Goal: Information Seeking & Learning: Check status

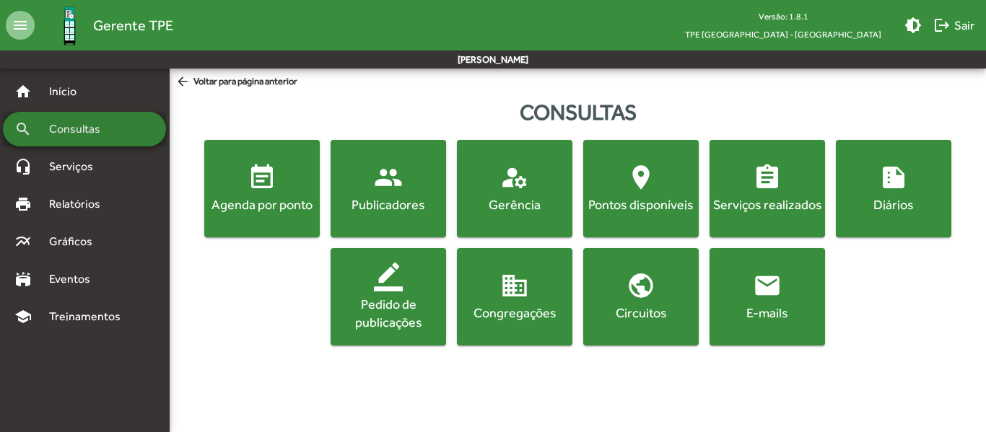
click at [92, 129] on span "Consultas" at bounding box center [79, 129] width 79 height 17
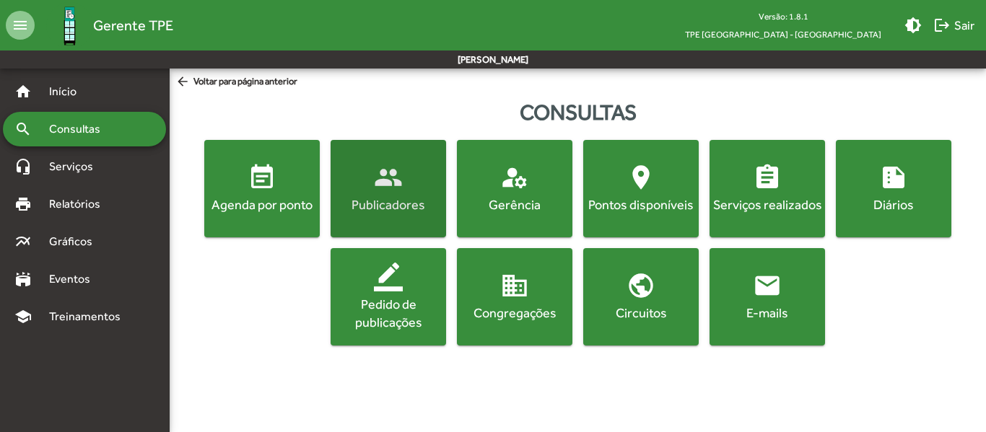
click at [397, 182] on mat-icon "people" at bounding box center [388, 177] width 29 height 29
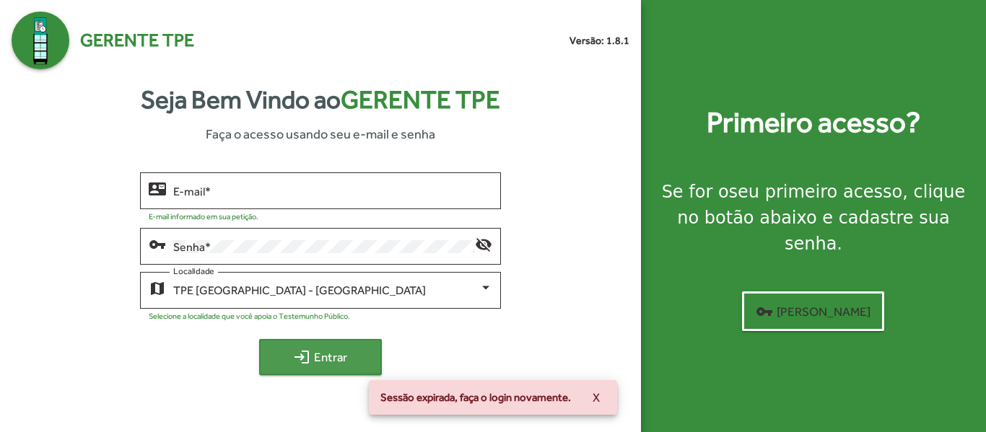
click at [312, 359] on span "login Entrar" at bounding box center [320, 357] width 97 height 26
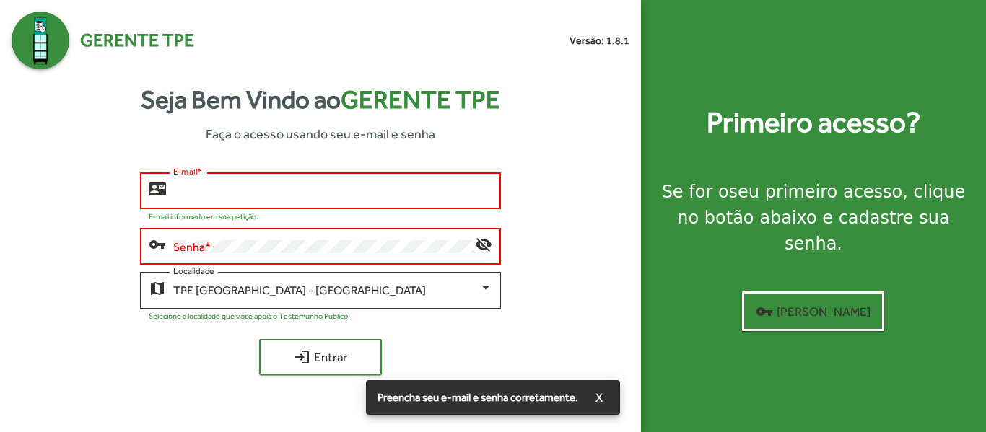
click at [292, 192] on input "E-mail *" at bounding box center [332, 191] width 318 height 13
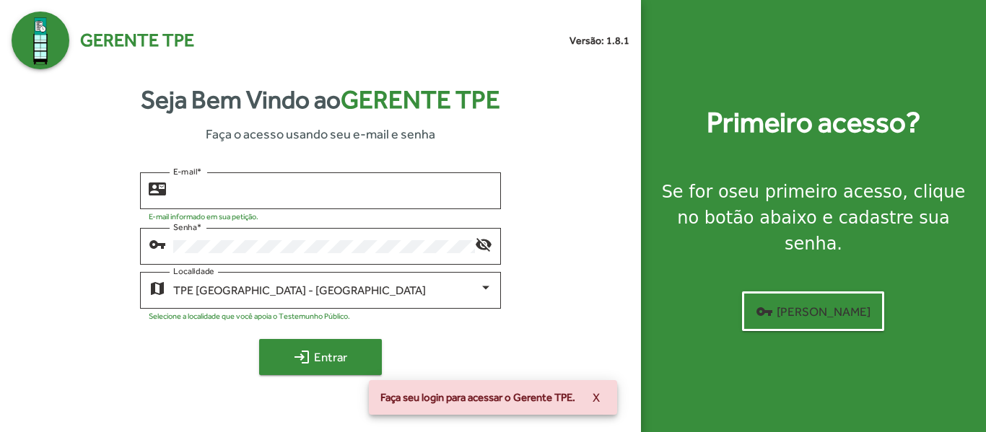
type input "**********"
click at [336, 353] on span "login Entrar" at bounding box center [320, 357] width 97 height 26
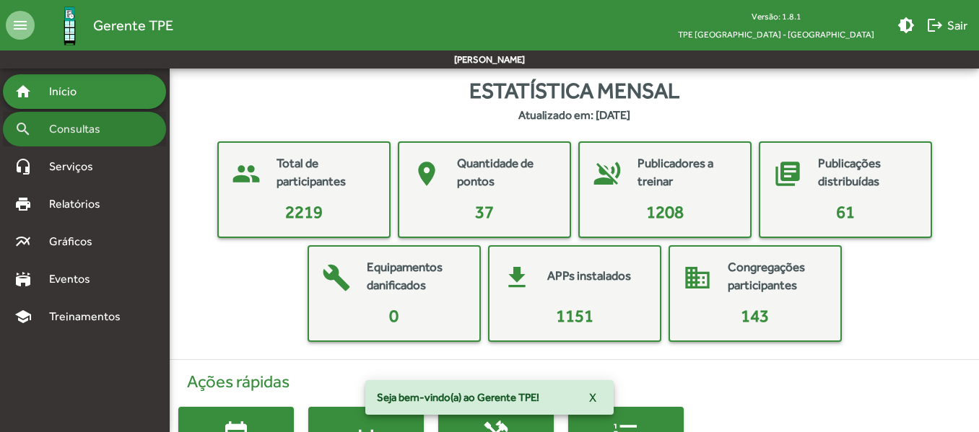
click at [78, 131] on span "Consultas" at bounding box center [79, 129] width 79 height 17
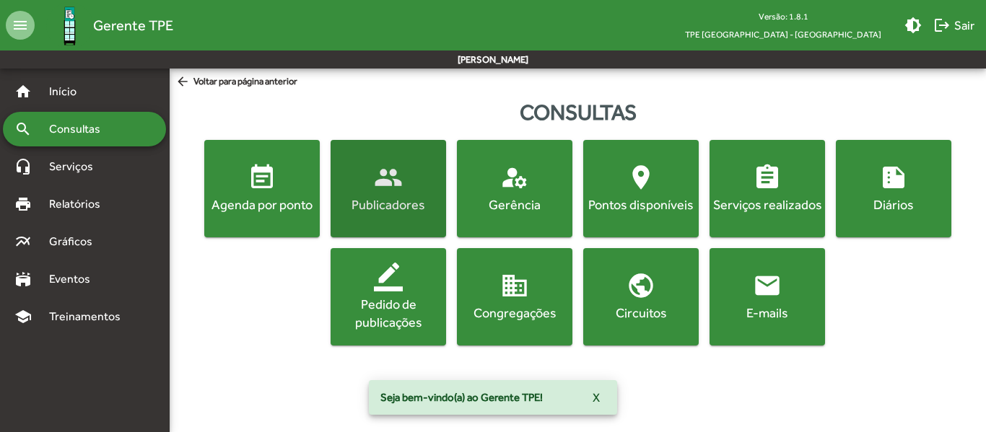
click at [398, 196] on div "Publicadores" at bounding box center [388, 205] width 110 height 18
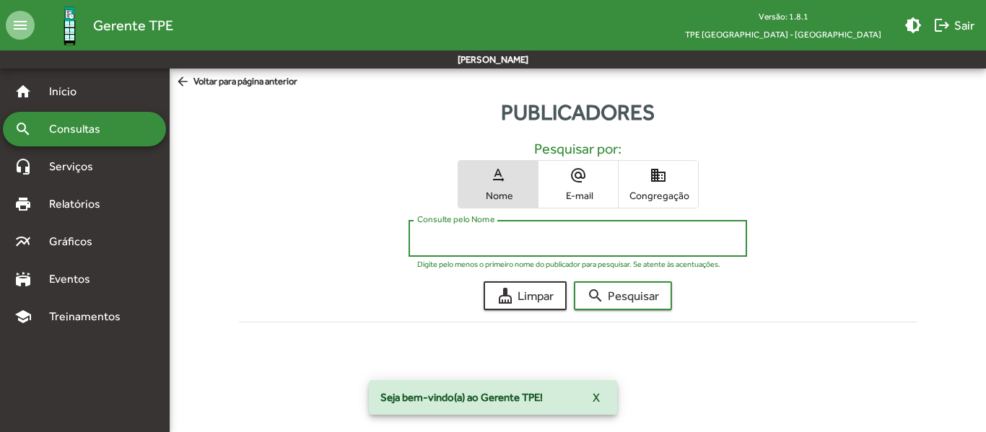
click at [480, 241] on input "Consulte pelo Nome" at bounding box center [577, 238] width 321 height 13
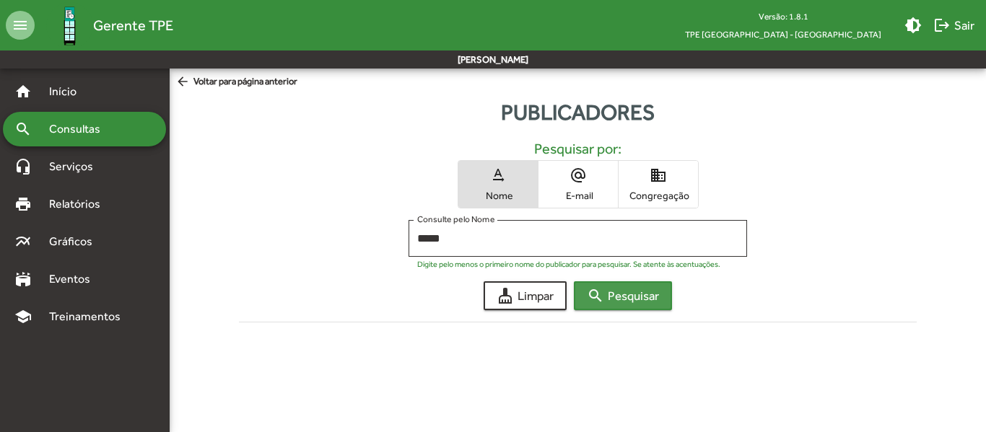
click at [648, 284] on span "search Pesquisar" at bounding box center [623, 296] width 72 height 26
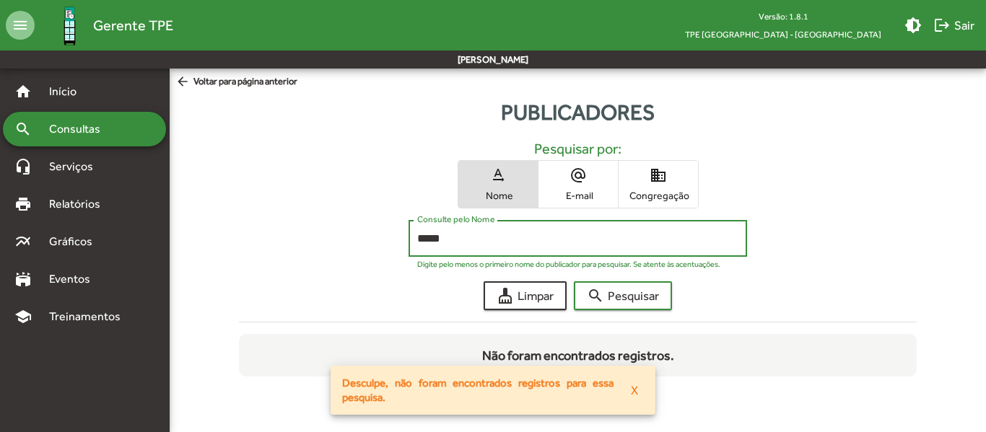
click at [472, 239] on input "*****" at bounding box center [577, 238] width 321 height 13
type input "*"
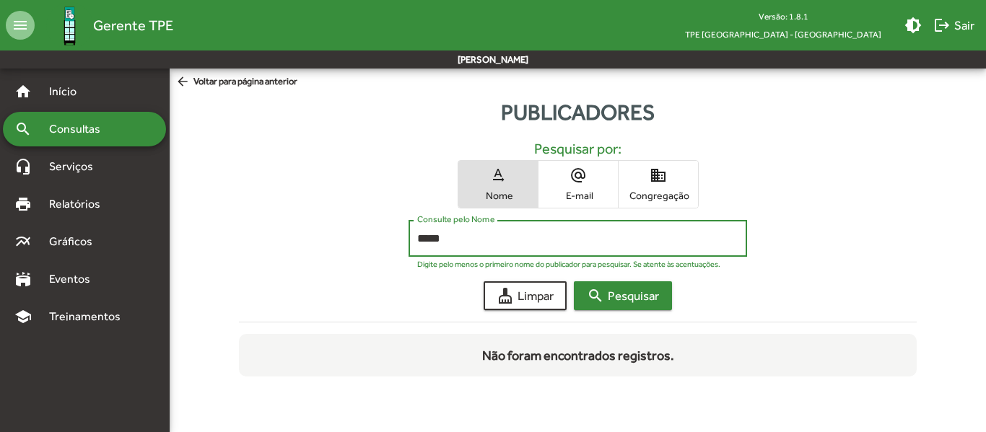
type input "*****"
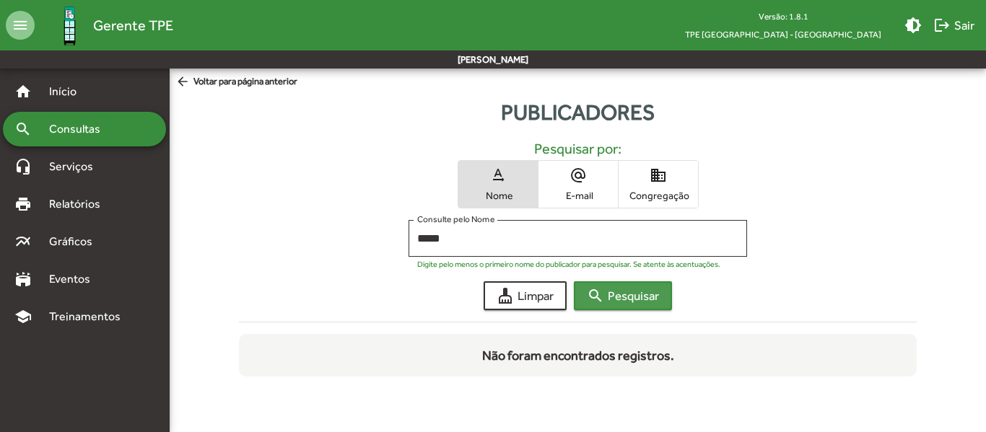
click at [611, 295] on span "search Pesquisar" at bounding box center [623, 296] width 72 height 26
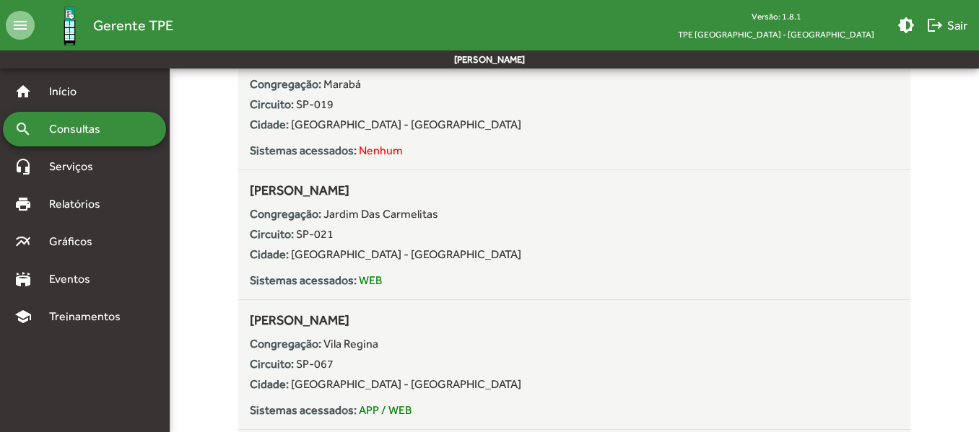
scroll to position [952, 0]
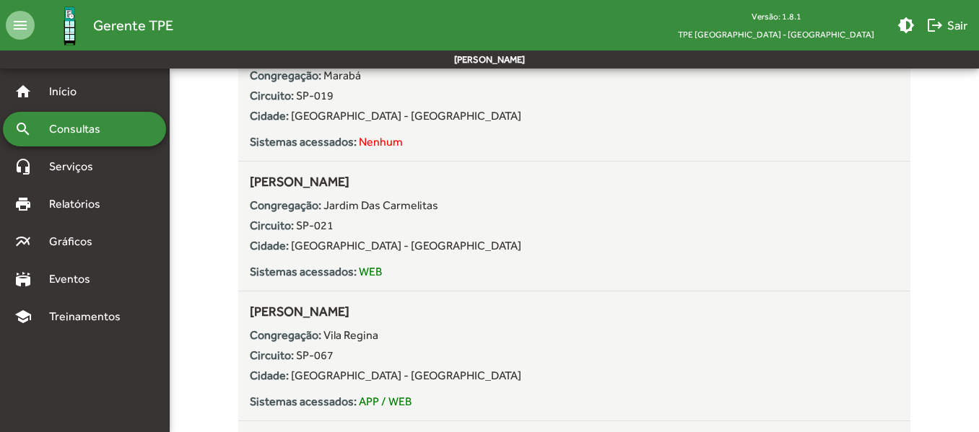
click at [115, 137] on span "Consultas" at bounding box center [79, 129] width 79 height 17
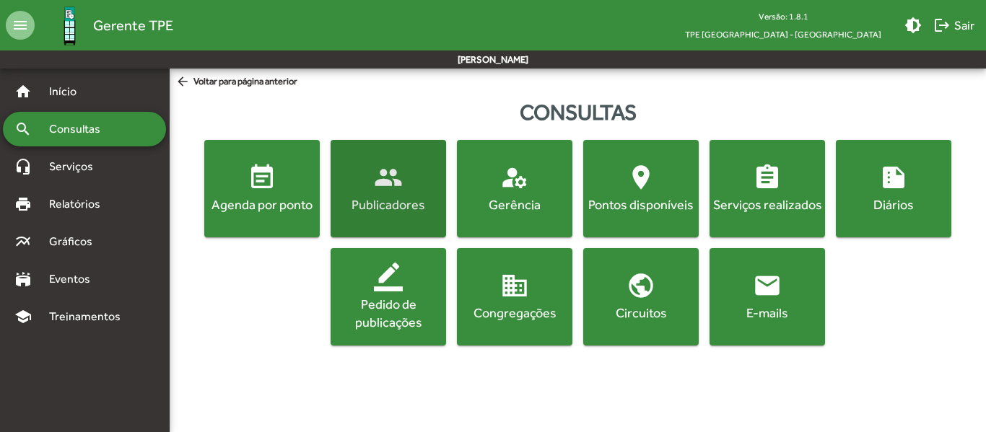
click at [406, 194] on span "people Publicadores" at bounding box center [388, 188] width 110 height 51
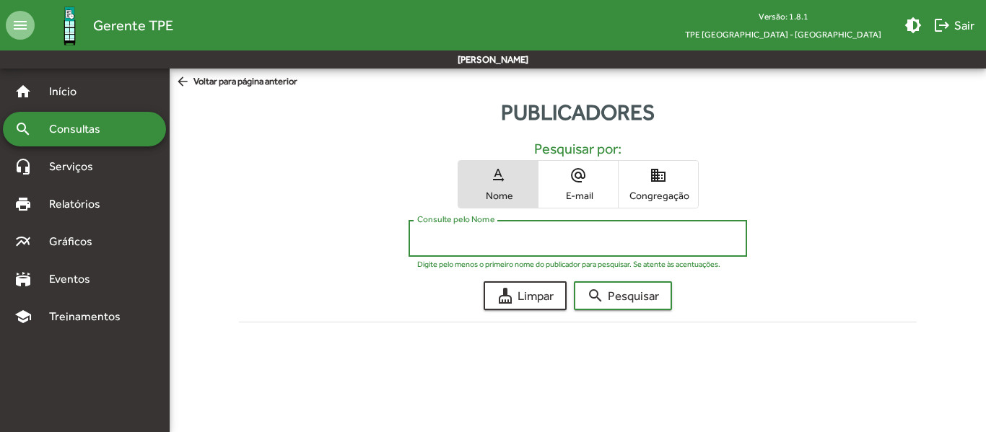
click at [493, 241] on input "Consulte pelo Nome" at bounding box center [577, 238] width 321 height 13
type input "******"
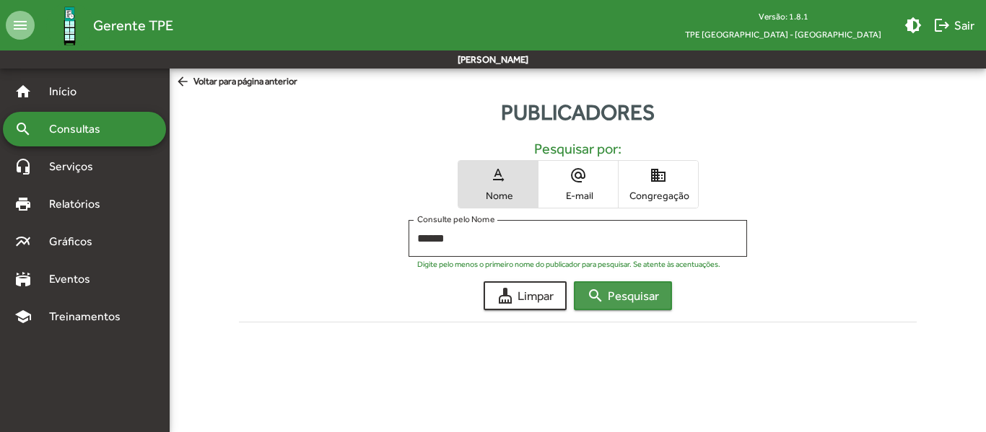
click at [612, 297] on span "search Pesquisar" at bounding box center [623, 296] width 72 height 26
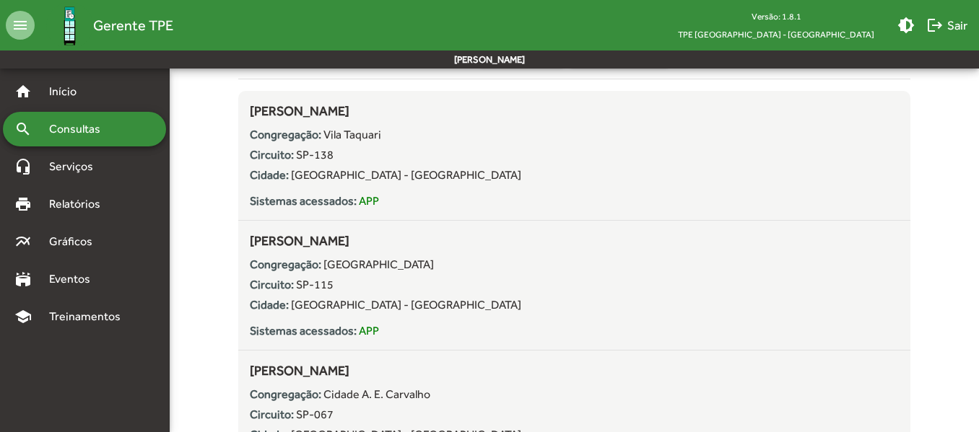
scroll to position [247, 0]
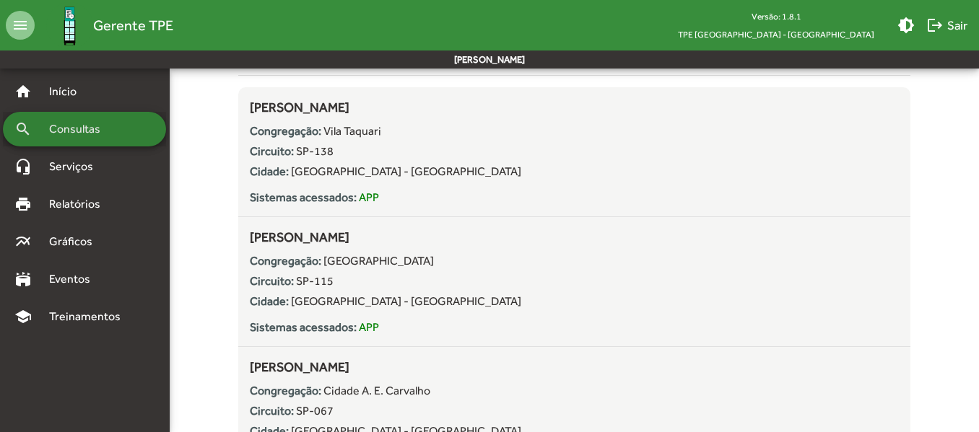
click at [81, 123] on span "Consultas" at bounding box center [79, 129] width 79 height 17
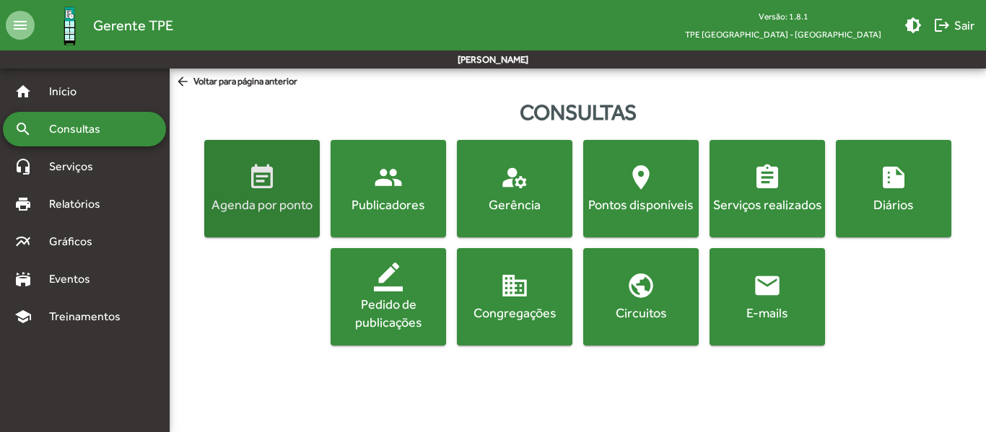
click at [243, 195] on span "event_note Agenda por ponto" at bounding box center [262, 188] width 110 height 51
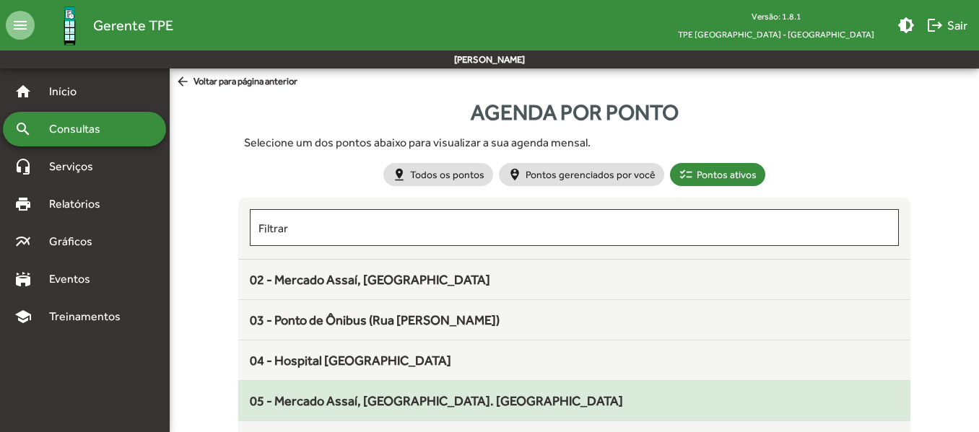
click at [392, 403] on span "05 - Mercado Assaí, [GEOGRAPHIC_DATA]. [GEOGRAPHIC_DATA]" at bounding box center [436, 400] width 373 height 15
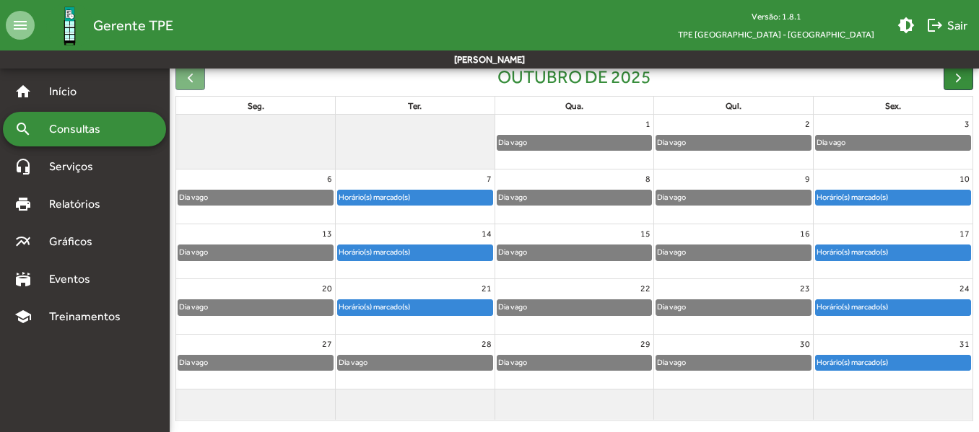
scroll to position [165, 0]
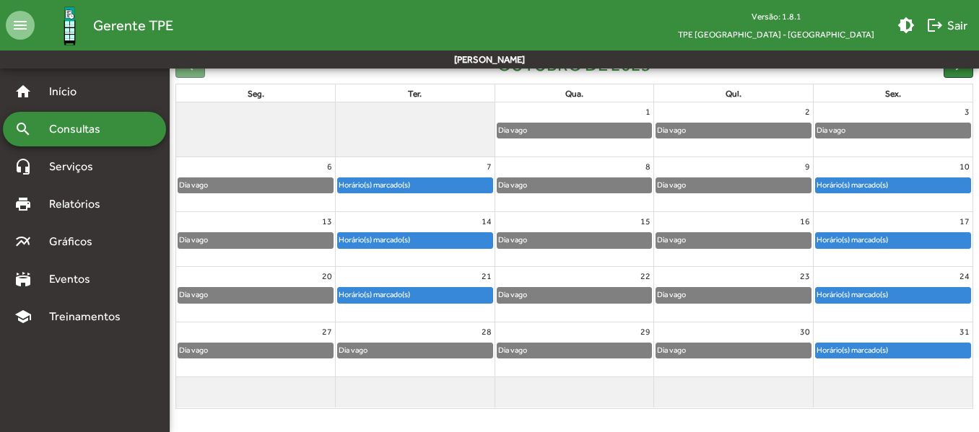
click at [426, 289] on div "Horário(s) marcado(s)" at bounding box center [415, 295] width 154 height 14
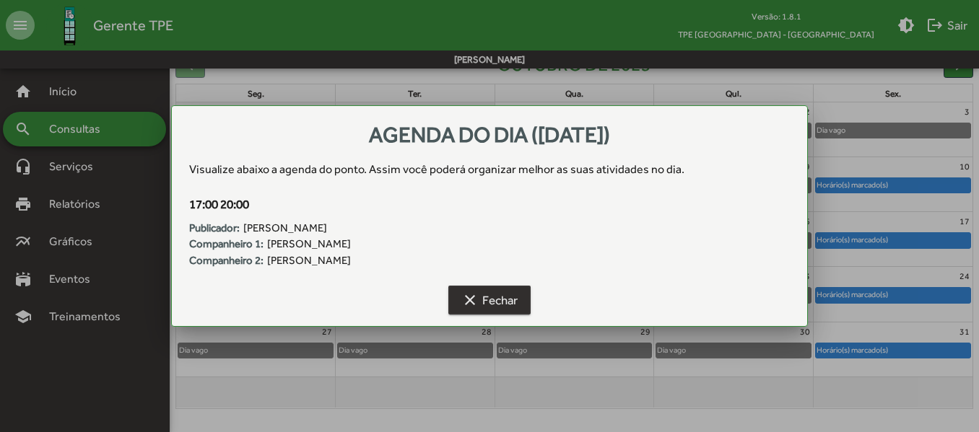
click at [487, 308] on span "clear Fechar" at bounding box center [489, 300] width 56 height 26
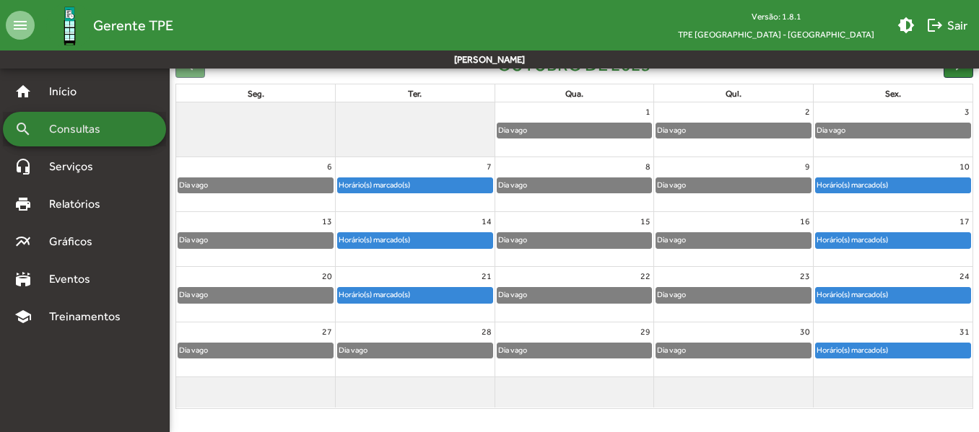
click at [113, 116] on div "search Consultas" at bounding box center [84, 129] width 163 height 35
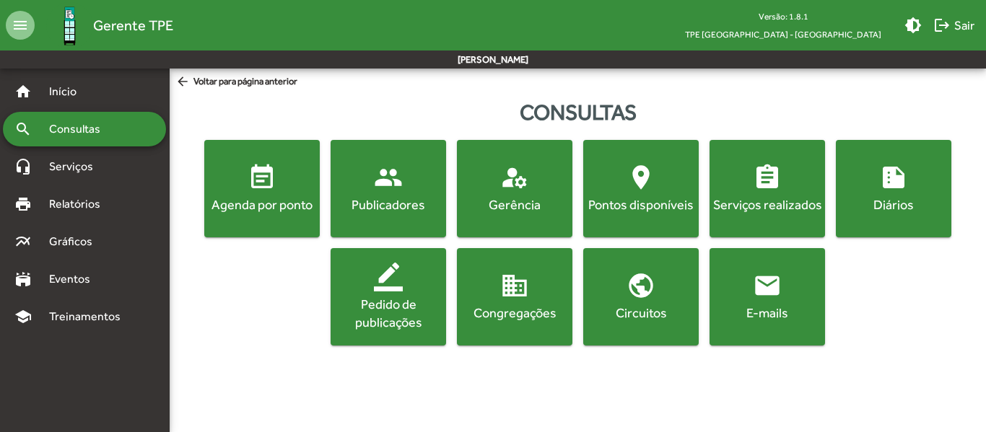
click at [304, 186] on span "event_note Agenda por ponto" at bounding box center [262, 188] width 110 height 51
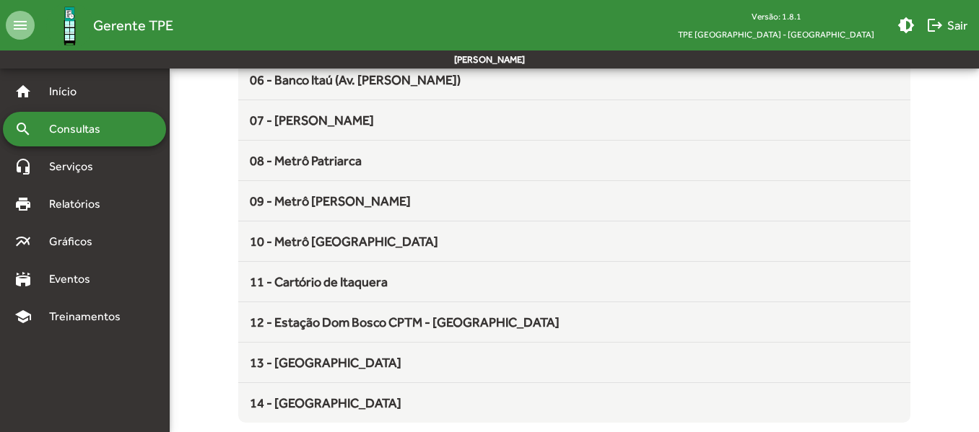
scroll to position [370, 0]
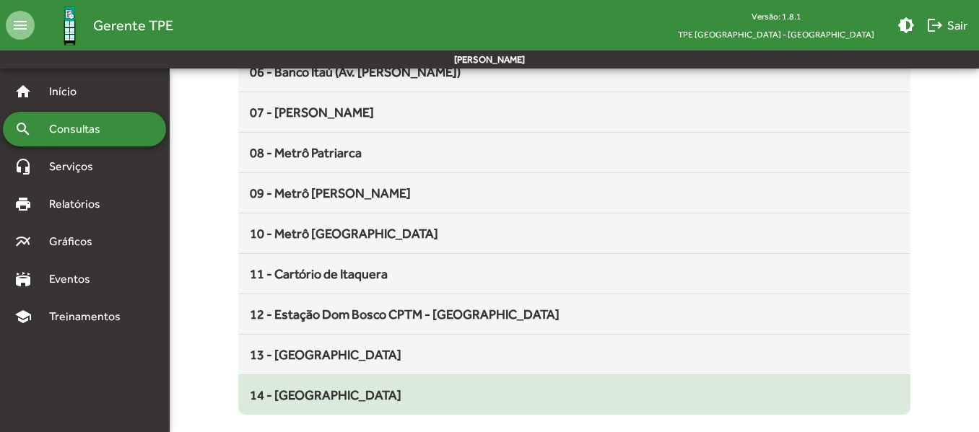
click at [310, 395] on span "14 - [GEOGRAPHIC_DATA]" at bounding box center [326, 395] width 152 height 15
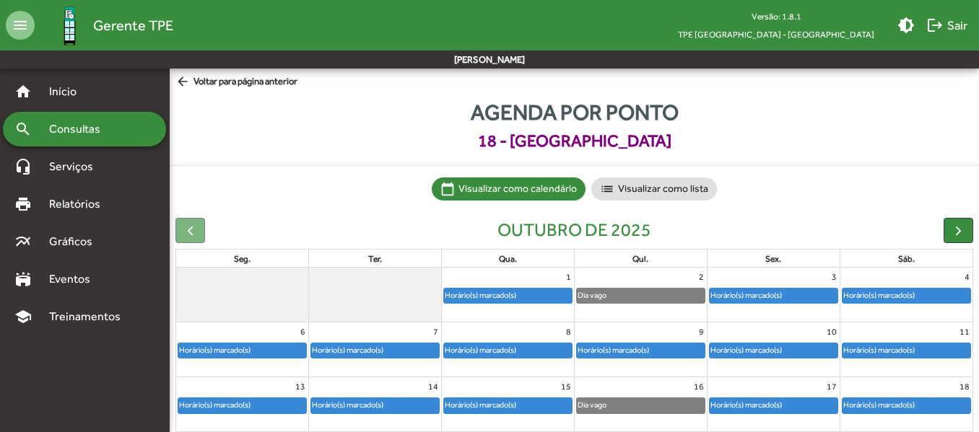
click at [126, 124] on div "search Consultas" at bounding box center [84, 129] width 163 height 35
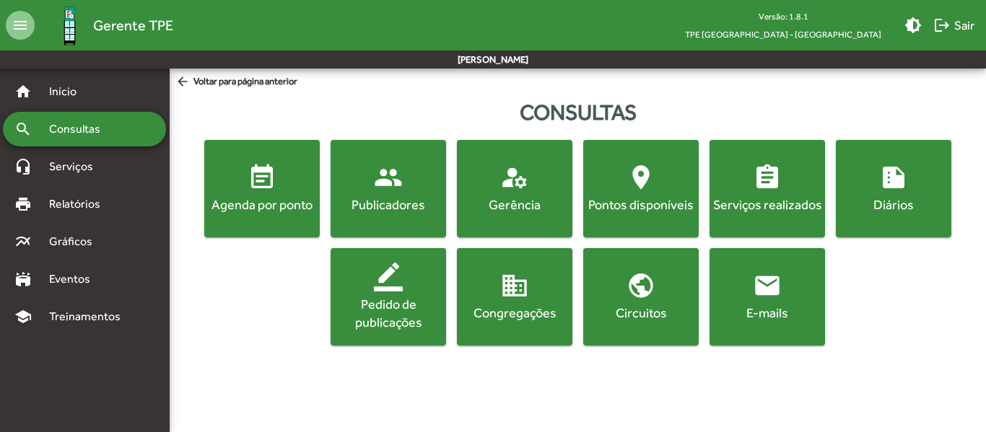
click at [417, 200] on div "Publicadores" at bounding box center [388, 205] width 110 height 18
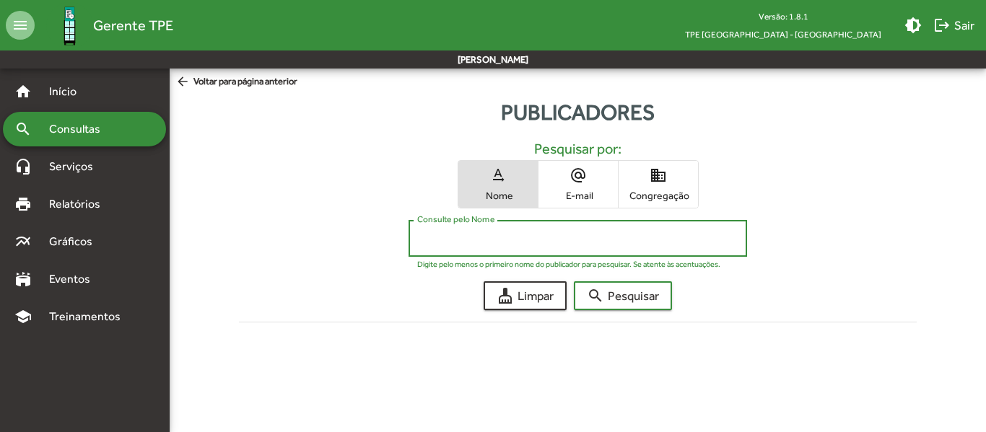
click at [440, 243] on input "Consulte pelo Nome" at bounding box center [577, 238] width 321 height 13
click at [613, 312] on div "**********" at bounding box center [577, 236] width 695 height 217
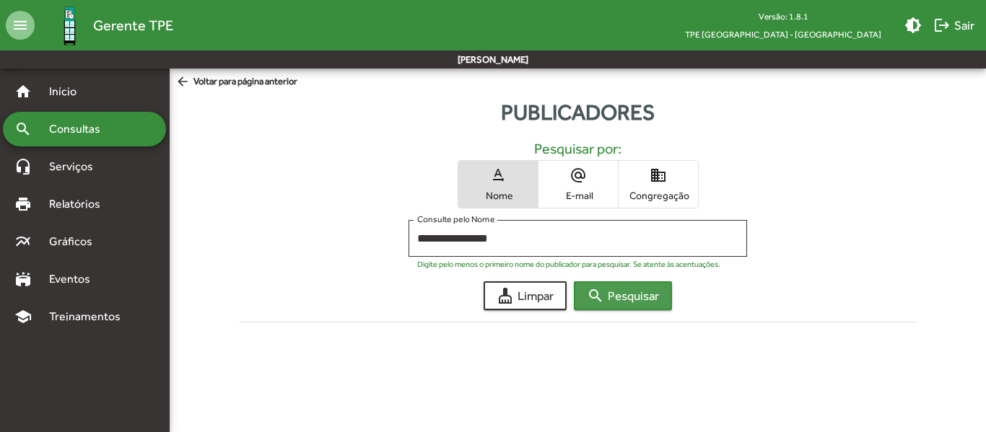
click at [615, 294] on span "search Pesquisar" at bounding box center [623, 296] width 72 height 26
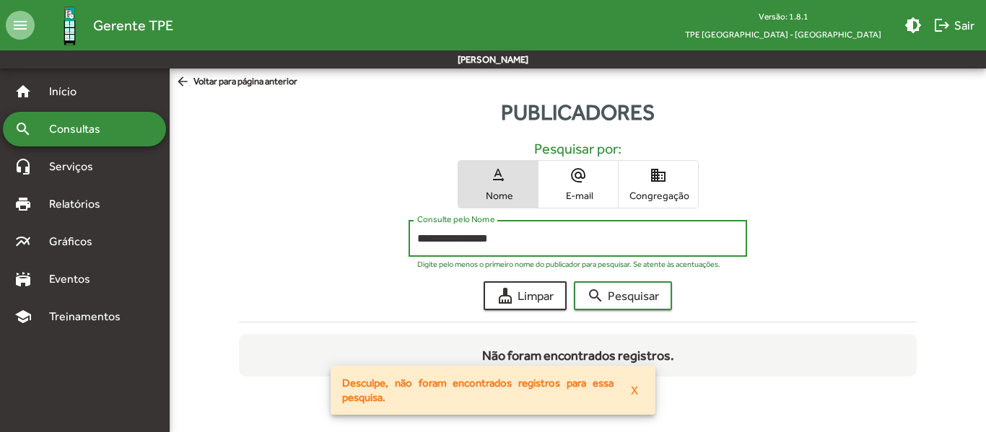
click at [430, 239] on input "**********" at bounding box center [577, 238] width 321 height 13
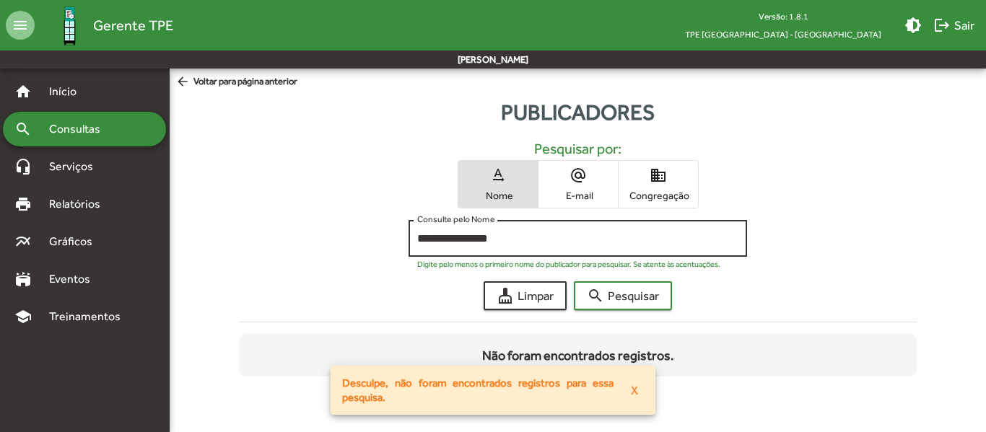
click at [533, 247] on div "**********" at bounding box center [577, 237] width 321 height 40
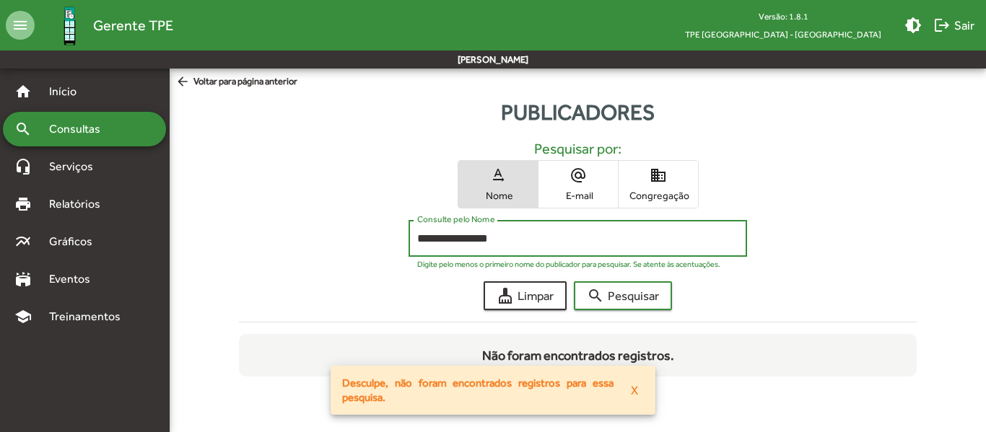
click at [523, 240] on input "**********" at bounding box center [577, 238] width 321 height 13
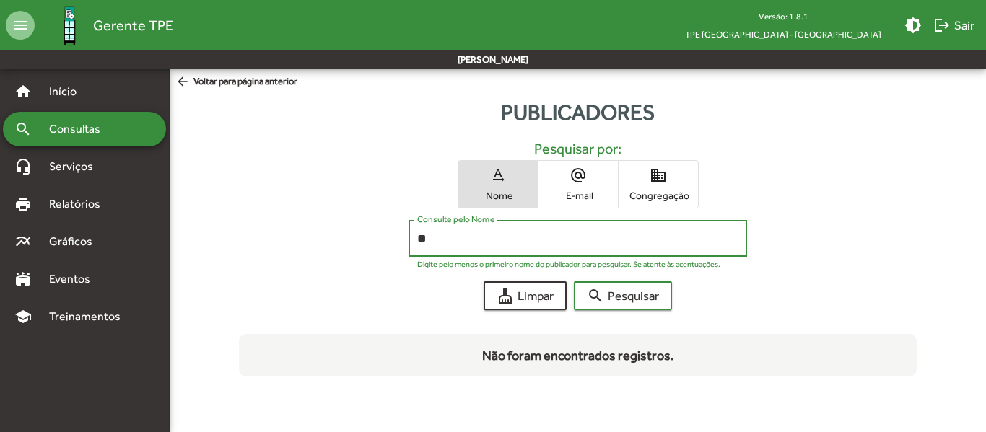
type input "*"
click at [574, 281] on button "search Pesquisar" at bounding box center [623, 295] width 98 height 29
type input "*******"
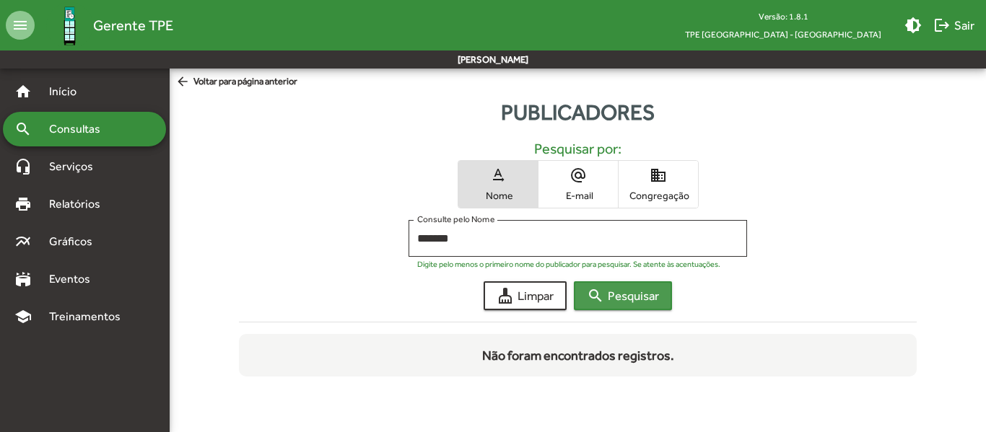
click at [650, 297] on span "search Pesquisar" at bounding box center [623, 296] width 72 height 26
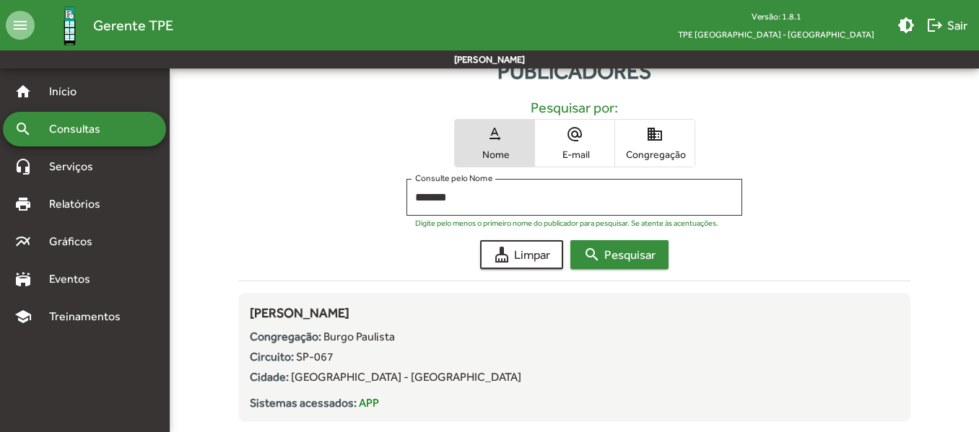
scroll to position [66, 0]
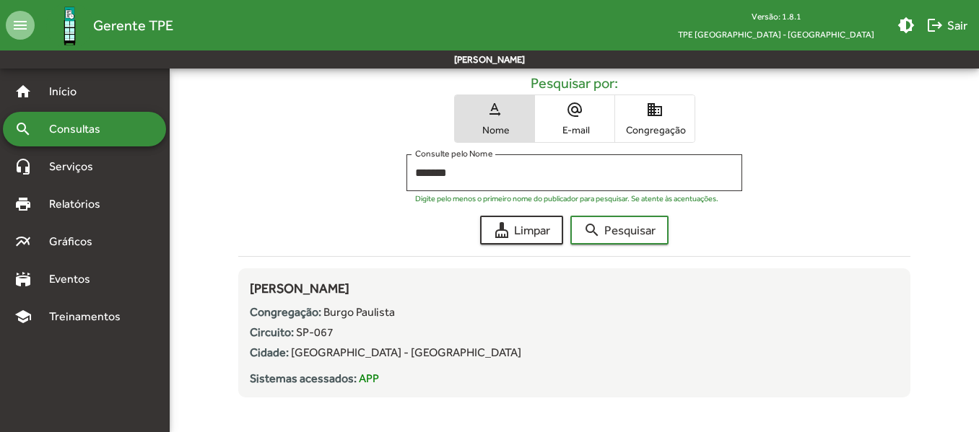
click at [135, 120] on div "search Consultas" at bounding box center [84, 129] width 163 height 35
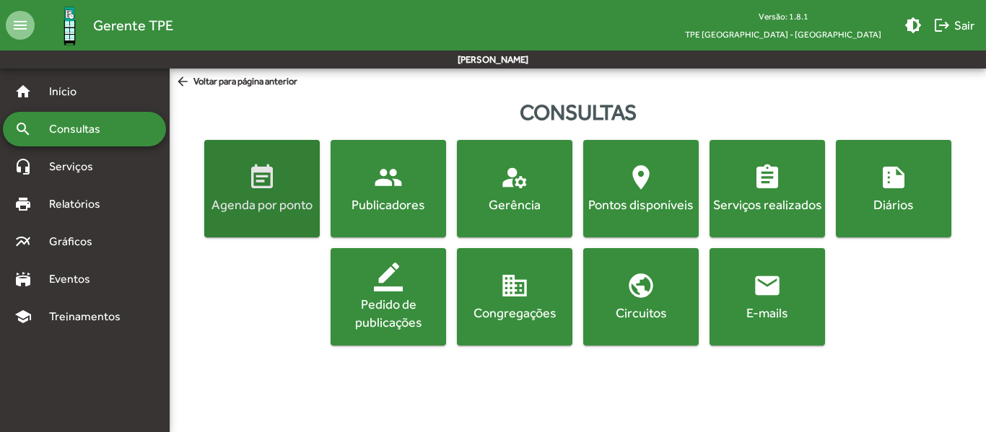
click at [281, 202] on div "Agenda por ponto" at bounding box center [262, 205] width 110 height 18
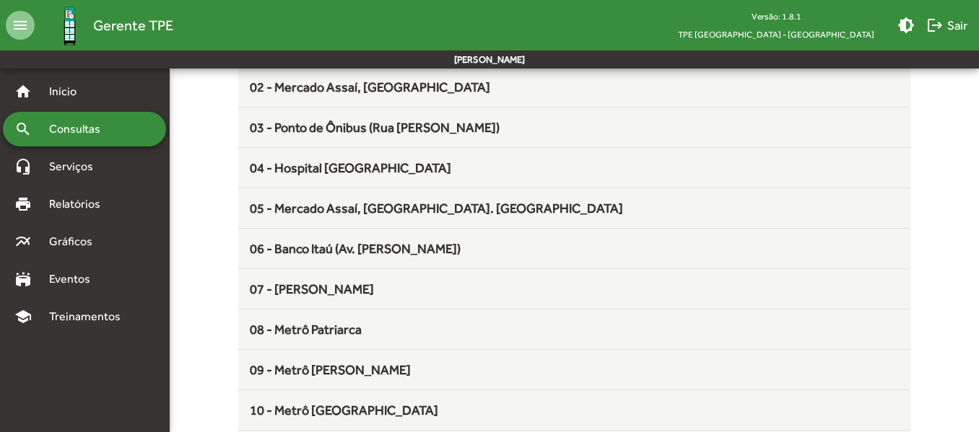
scroll to position [191, 0]
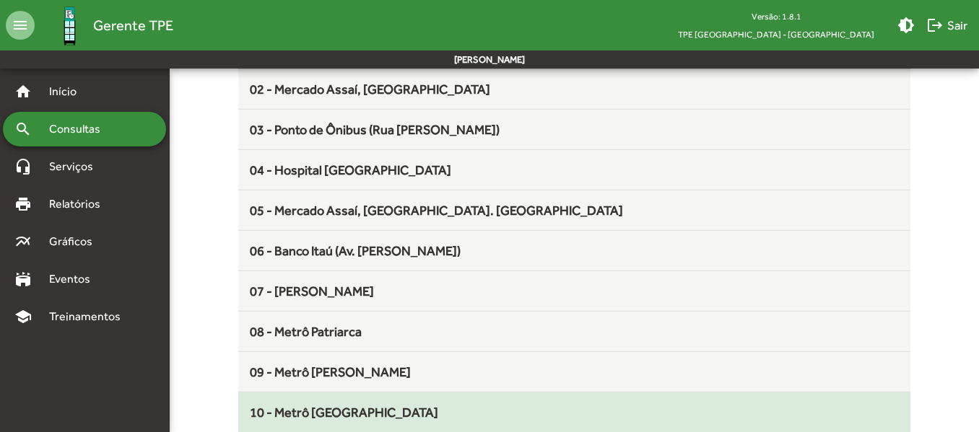
click at [381, 406] on div "10 - Metrô [GEOGRAPHIC_DATA]" at bounding box center [574, 412] width 648 height 19
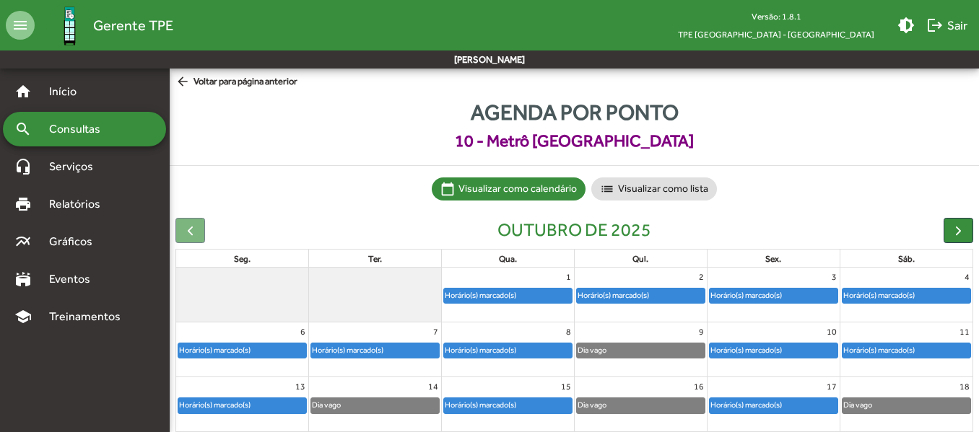
click at [764, 399] on div "Horário(s) marcado(s)" at bounding box center [745, 405] width 73 height 14
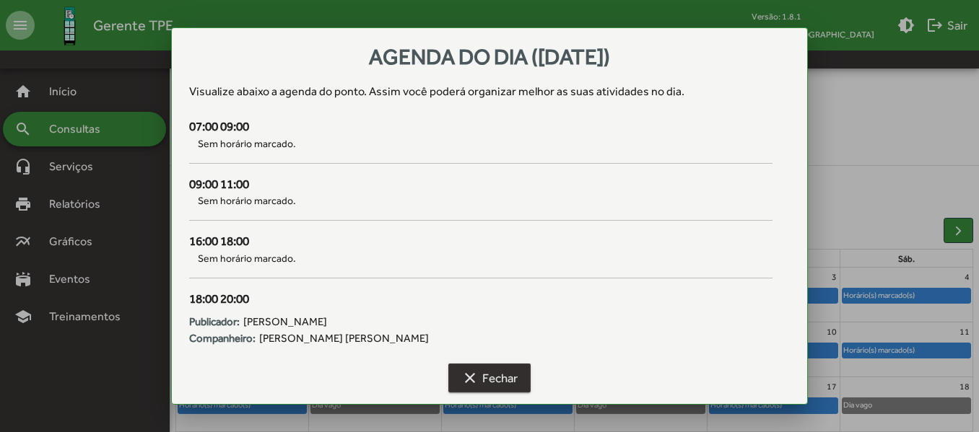
click at [511, 383] on span "clear Fechar" at bounding box center [489, 378] width 56 height 26
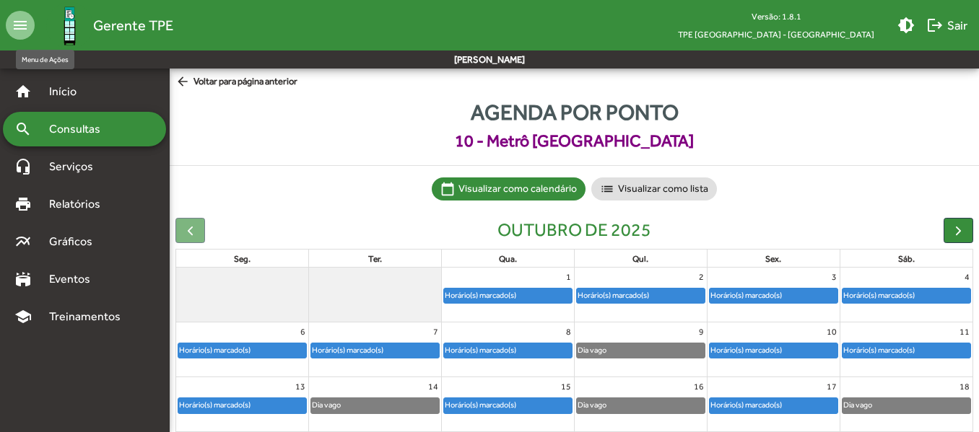
click at [21, 14] on mat-icon "menu" at bounding box center [20, 25] width 29 height 29
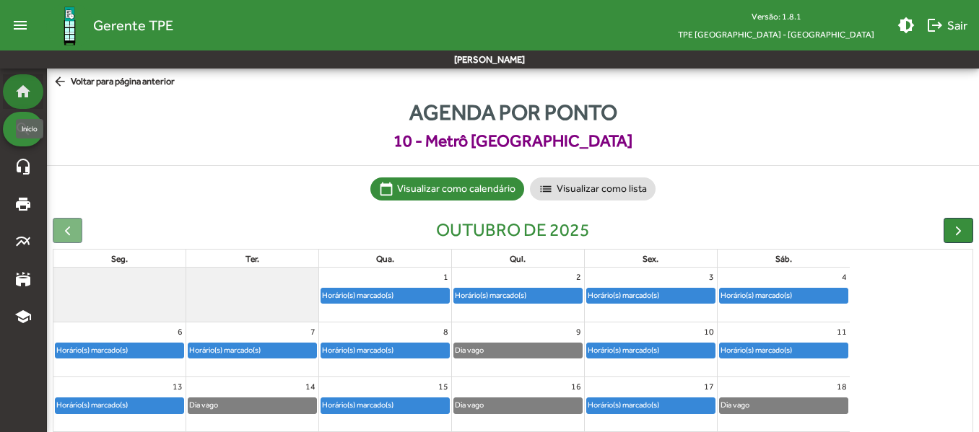
click at [25, 84] on mat-icon "home" at bounding box center [22, 91] width 17 height 17
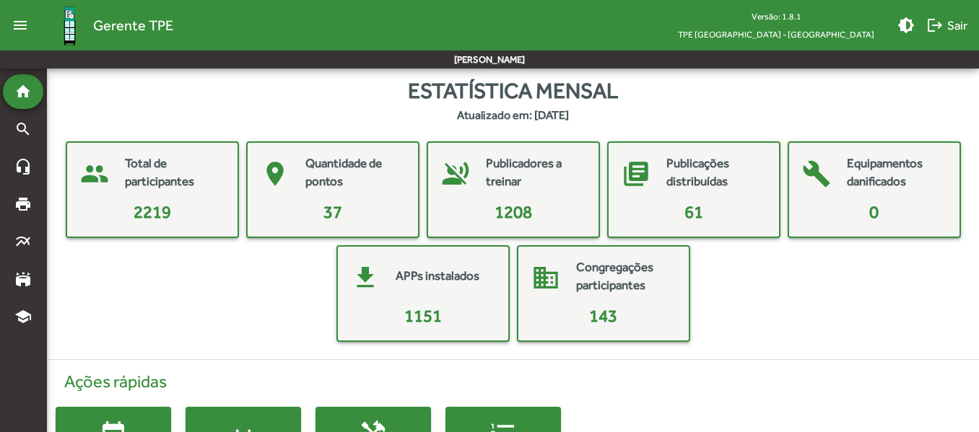
scroll to position [97, 0]
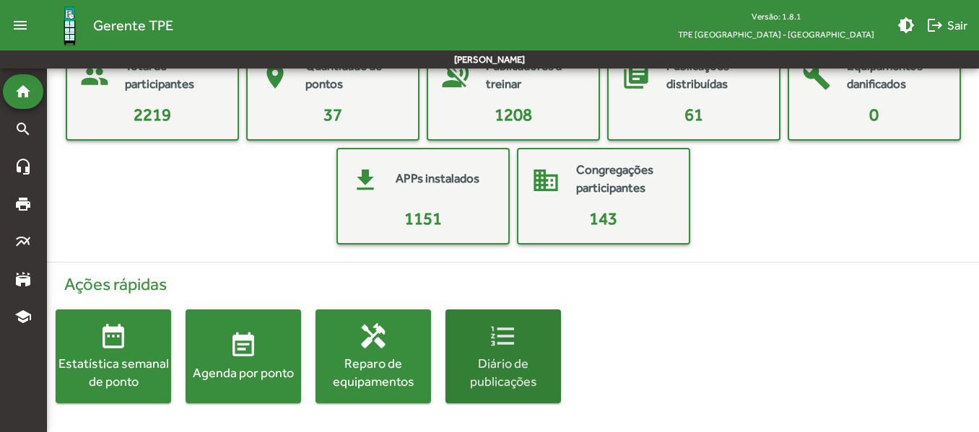
click at [497, 365] on div "Diário de publicações" at bounding box center [502, 372] width 115 height 36
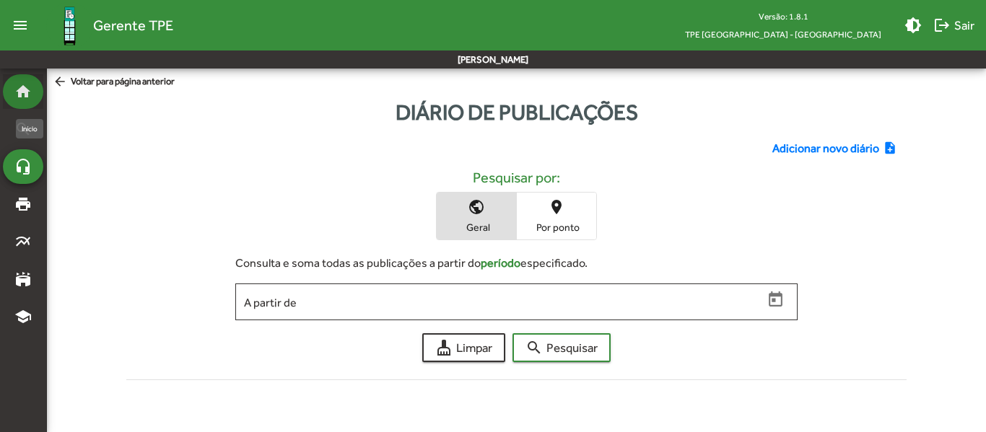
click at [25, 84] on mat-icon "home" at bounding box center [22, 91] width 17 height 17
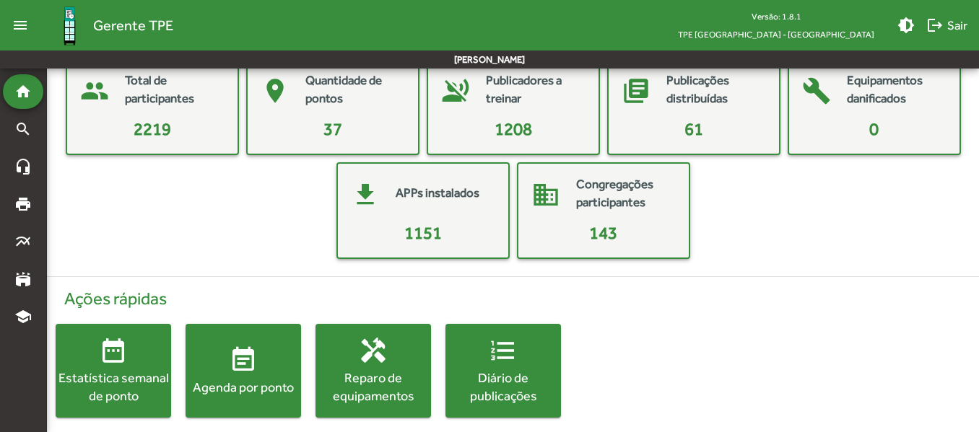
scroll to position [97, 0]
